Goal: Task Accomplishment & Management: Manage account settings

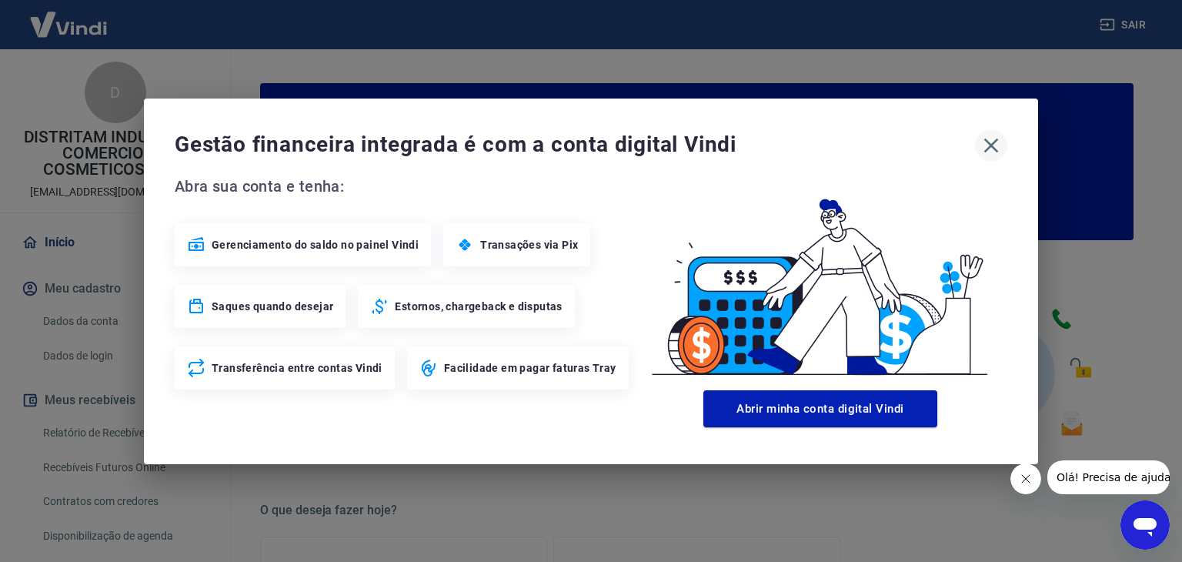
click at [995, 136] on icon "button" at bounding box center [991, 145] width 25 height 25
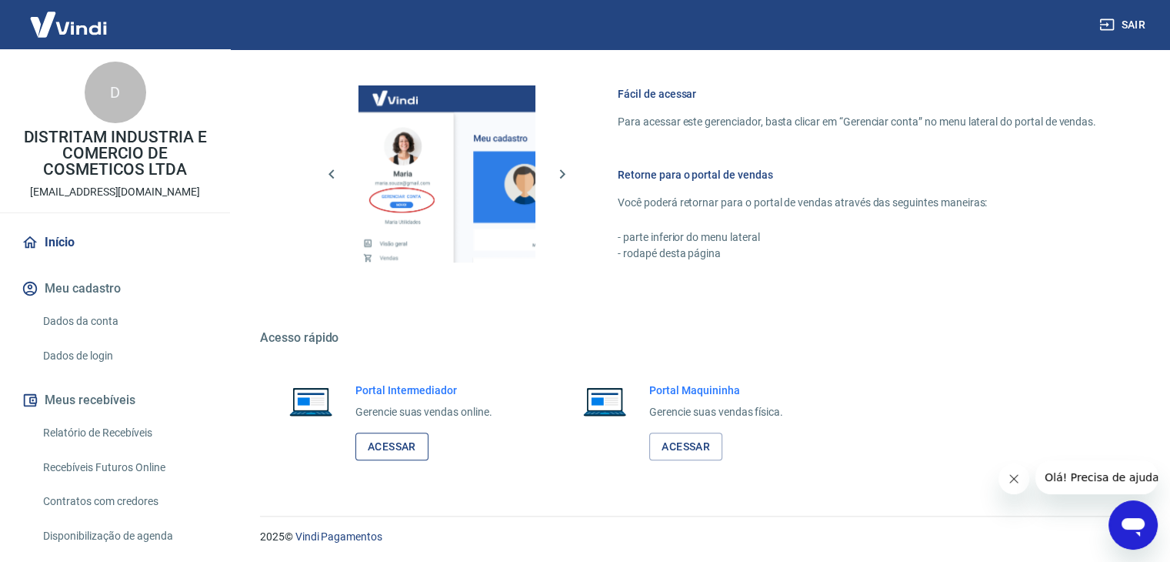
scroll to position [812, 0]
click at [403, 447] on link "Acessar" at bounding box center [391, 446] width 73 height 28
click at [396, 456] on link "Acessar" at bounding box center [391, 446] width 73 height 28
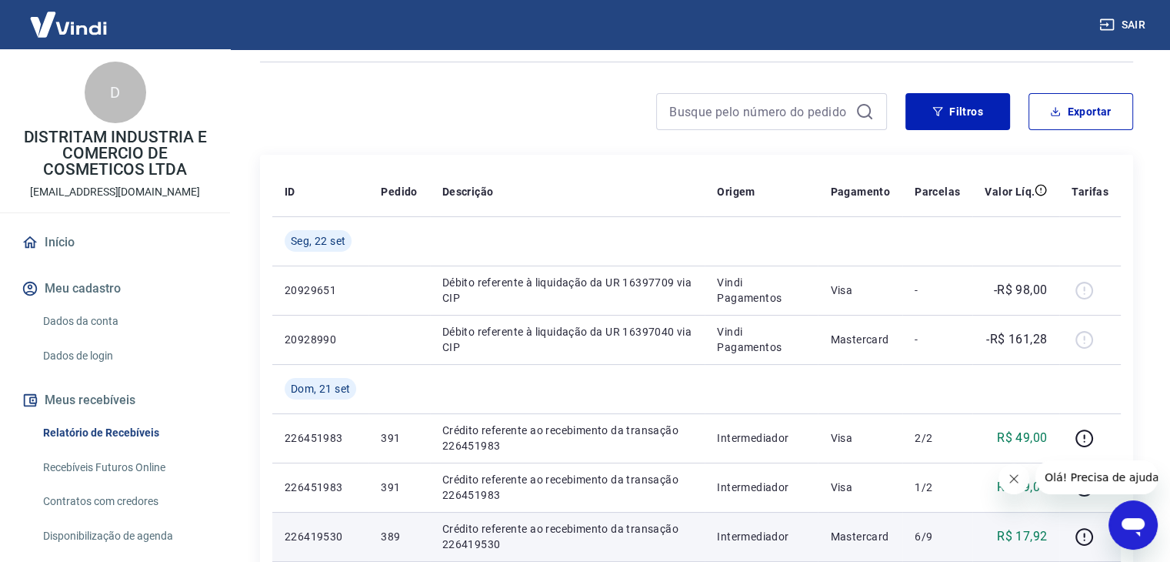
scroll to position [77, 0]
